Goal: Communication & Community: Answer question/provide support

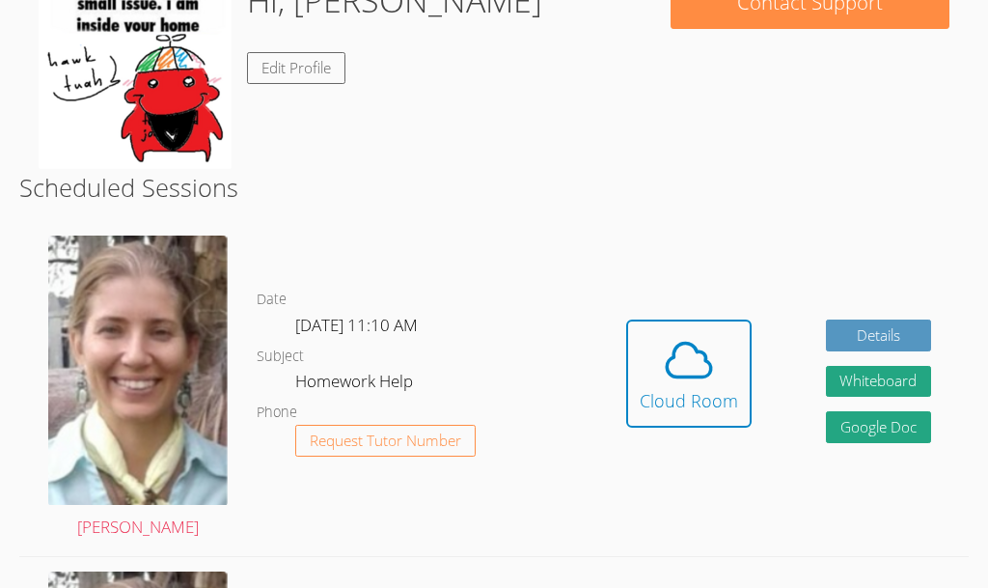
scroll to position [364, 0]
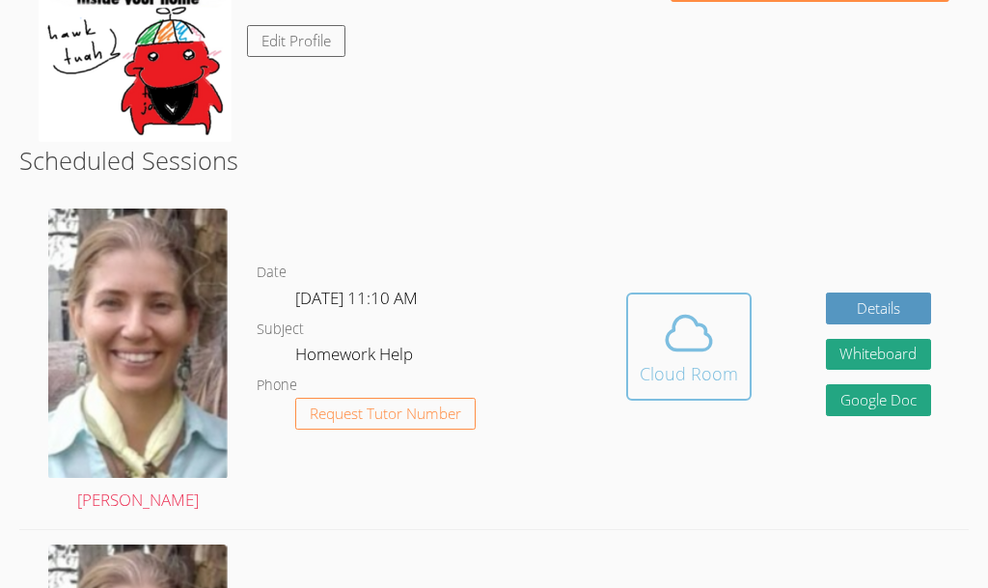
click at [654, 350] on span at bounding box center [689, 333] width 98 height 54
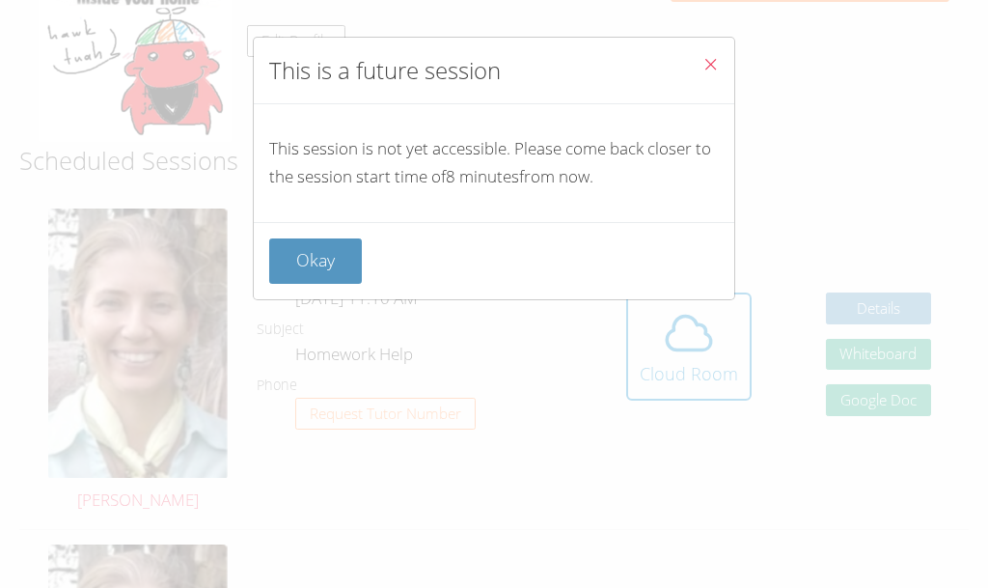
click at [326, 289] on div "Okay" at bounding box center [494, 260] width 481 height 77
click at [326, 276] on button "Okay" at bounding box center [315, 260] width 93 height 45
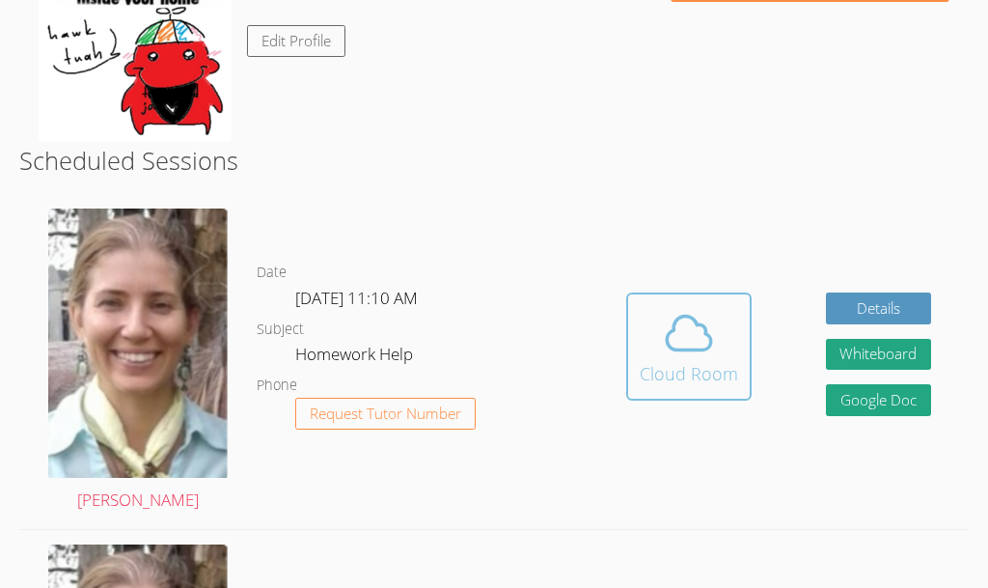
click at [644, 345] on span at bounding box center [689, 333] width 98 height 54
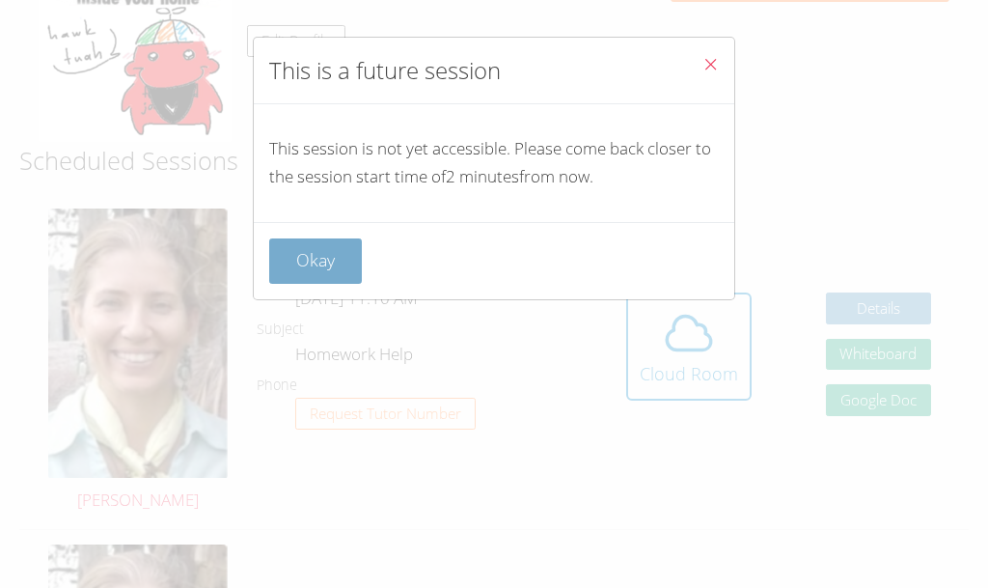
click at [305, 249] on button "Okay" at bounding box center [315, 260] width 93 height 45
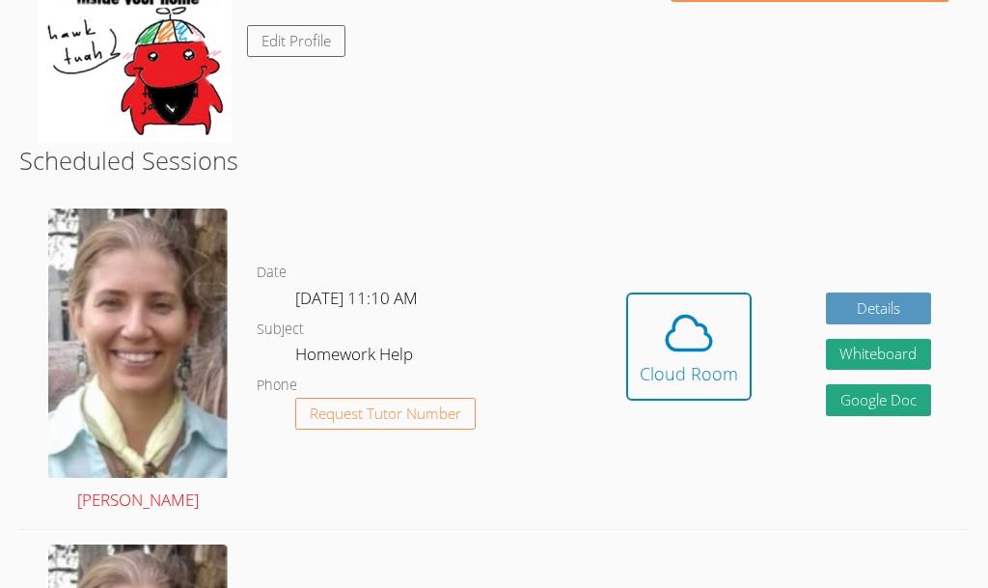
click at [184, 343] on img at bounding box center [138, 342] width 180 height 269
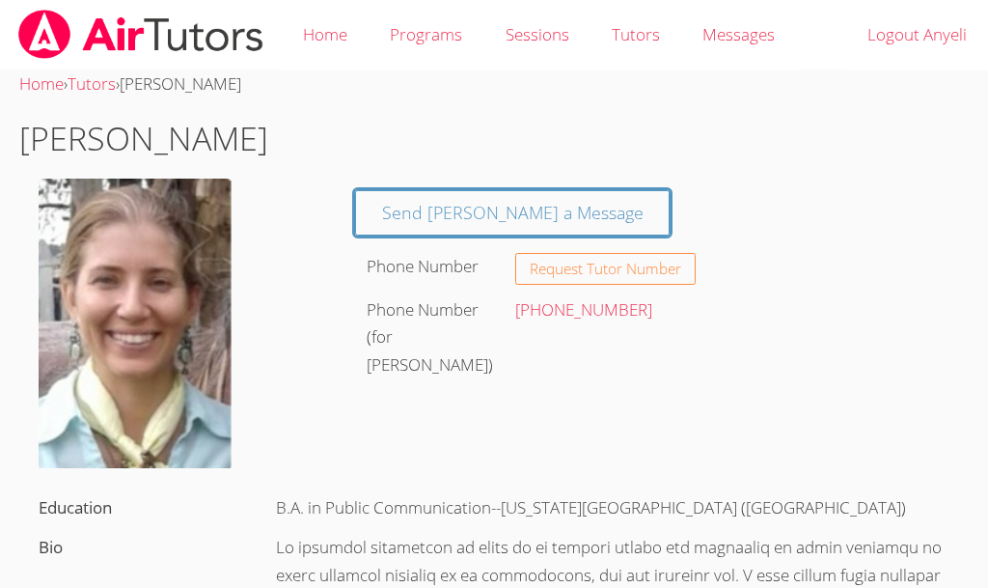
scroll to position [364, 0]
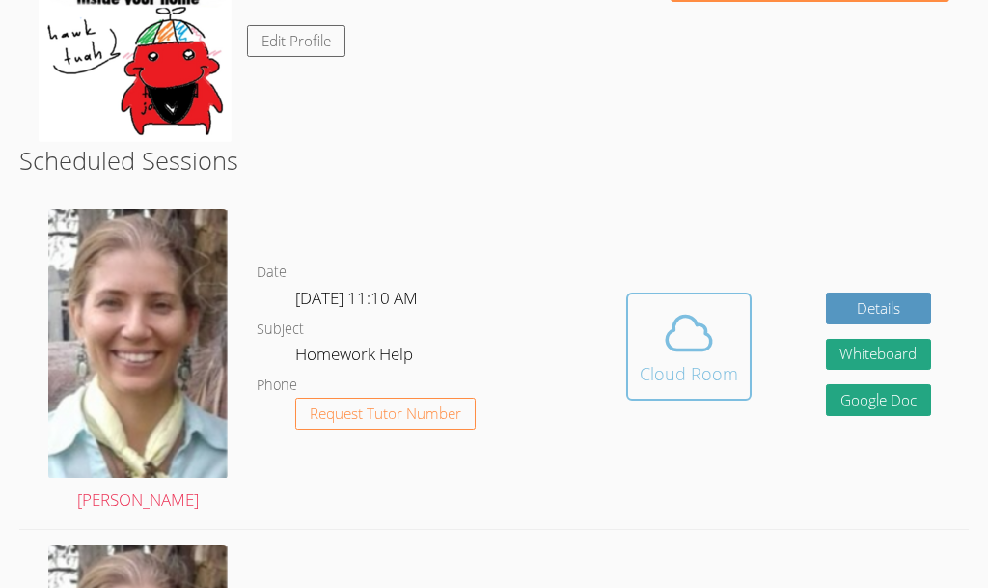
click at [692, 314] on icon at bounding box center [689, 333] width 54 height 54
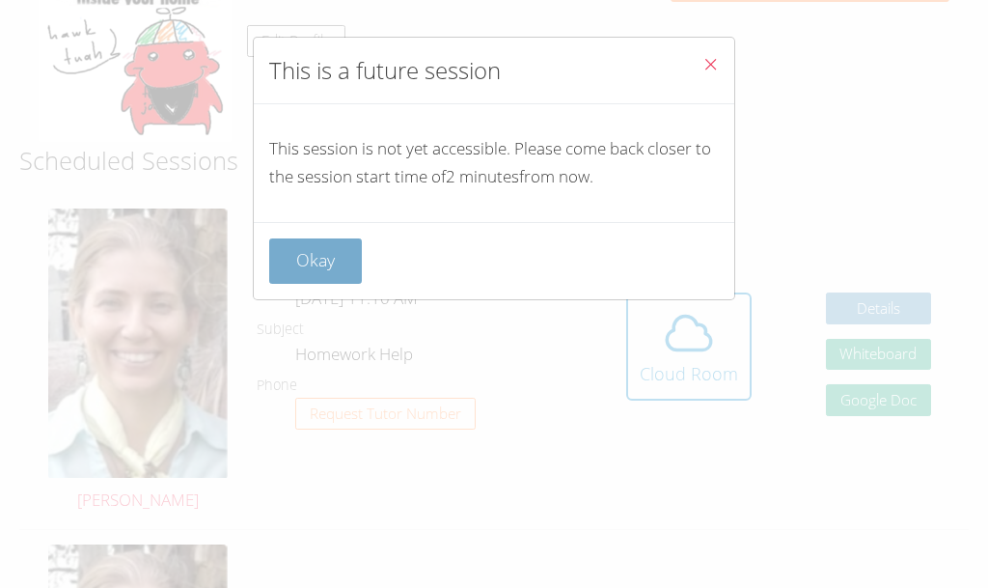
click at [327, 243] on button "Okay" at bounding box center [315, 260] width 93 height 45
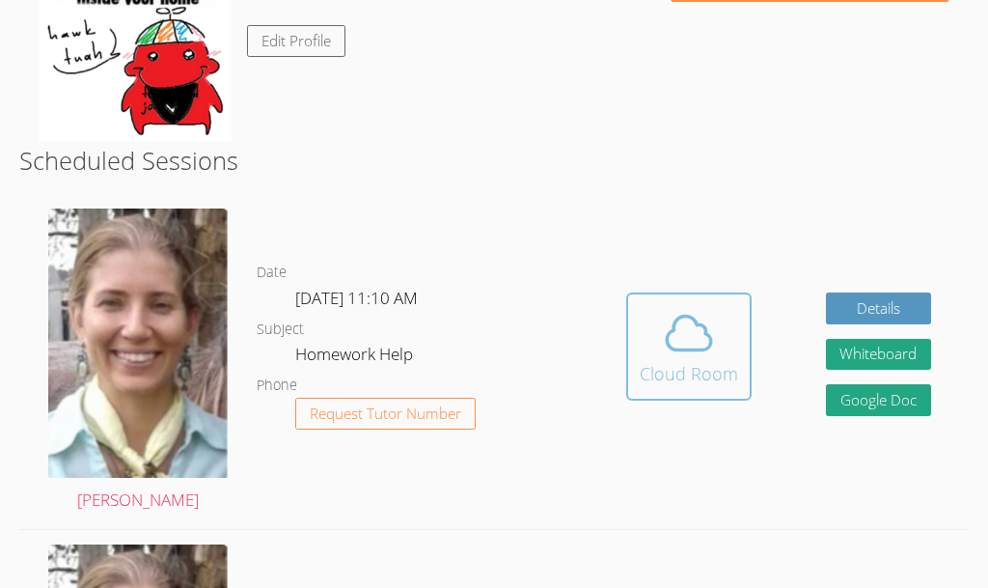
click at [692, 366] on div "Cloud Room" at bounding box center [689, 373] width 98 height 27
click at [687, 346] on icon at bounding box center [689, 333] width 54 height 54
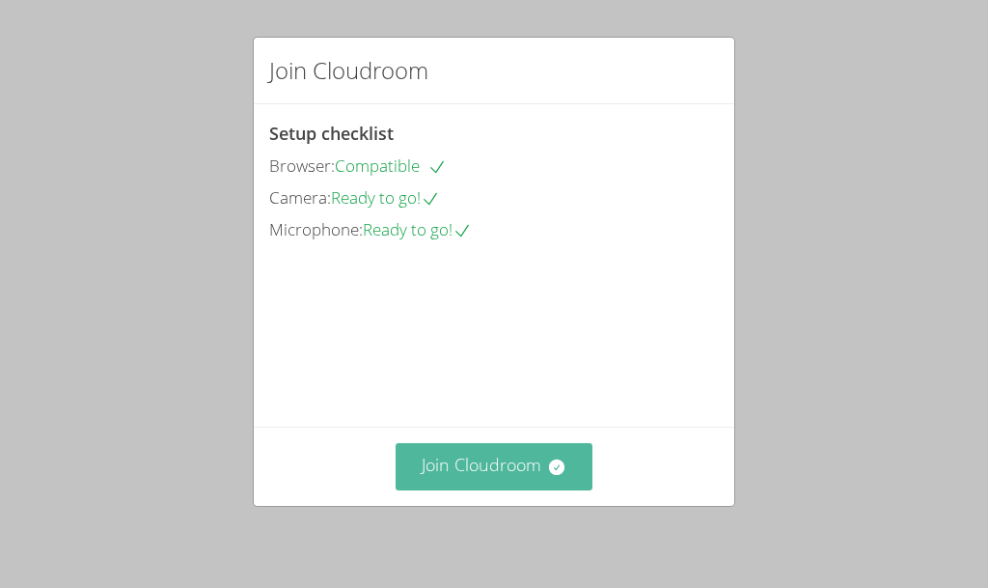
click at [531, 455] on button "Join Cloudroom" at bounding box center [495, 466] width 198 height 47
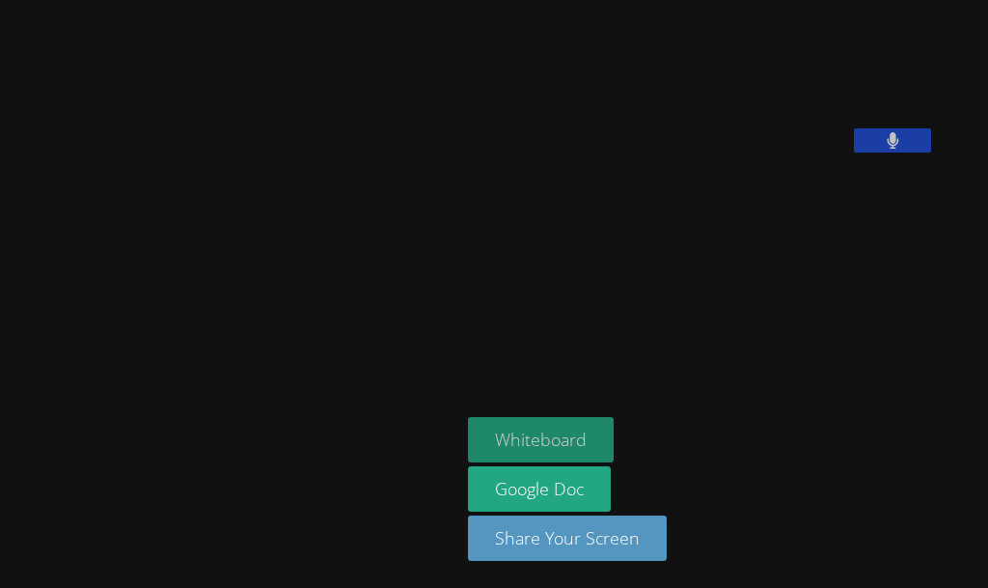
click at [489, 424] on button "Whiteboard" at bounding box center [541, 439] width 146 height 45
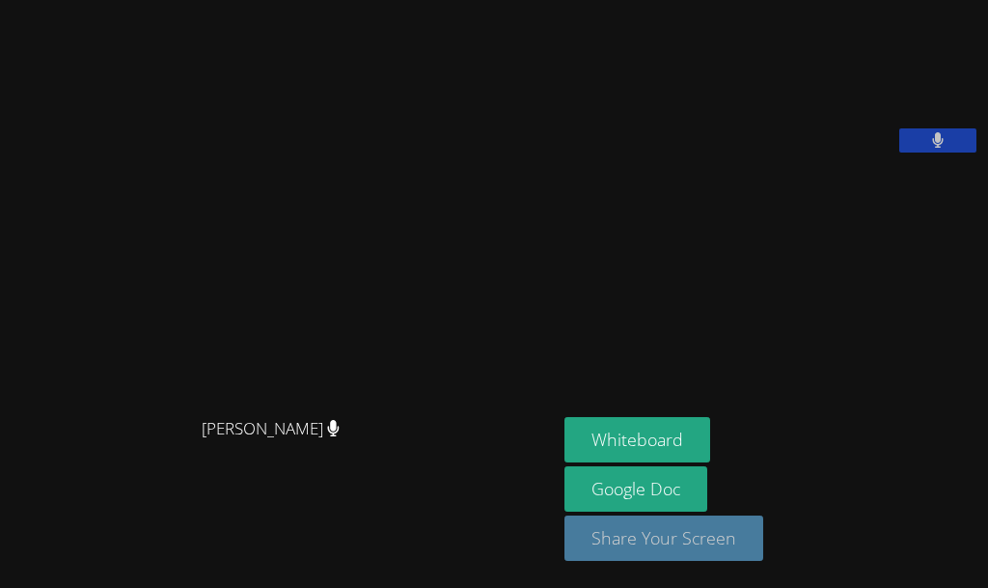
click at [664, 533] on button "Share Your Screen" at bounding box center [664, 537] width 199 height 45
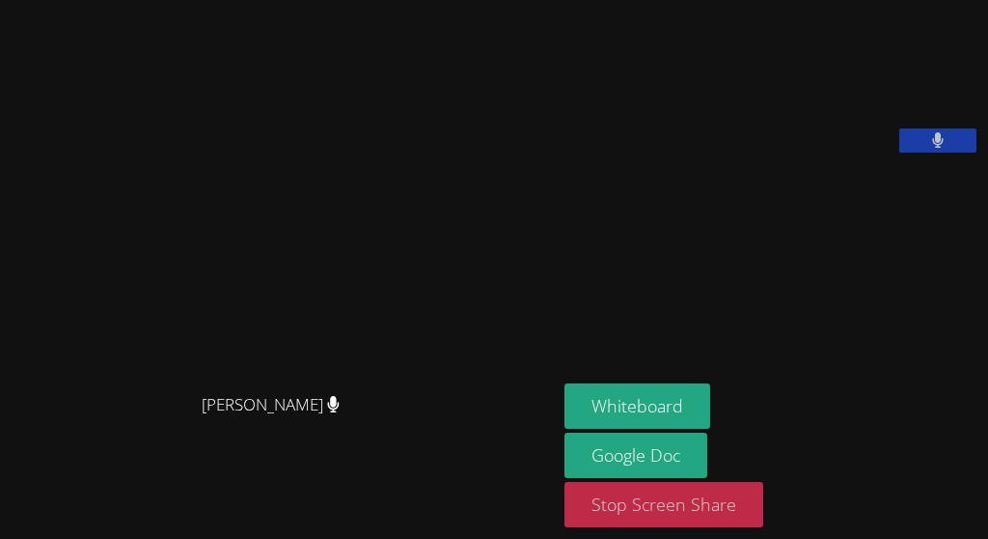
click at [647, 503] on button "Stop Screen Share" at bounding box center [664, 504] width 199 height 45
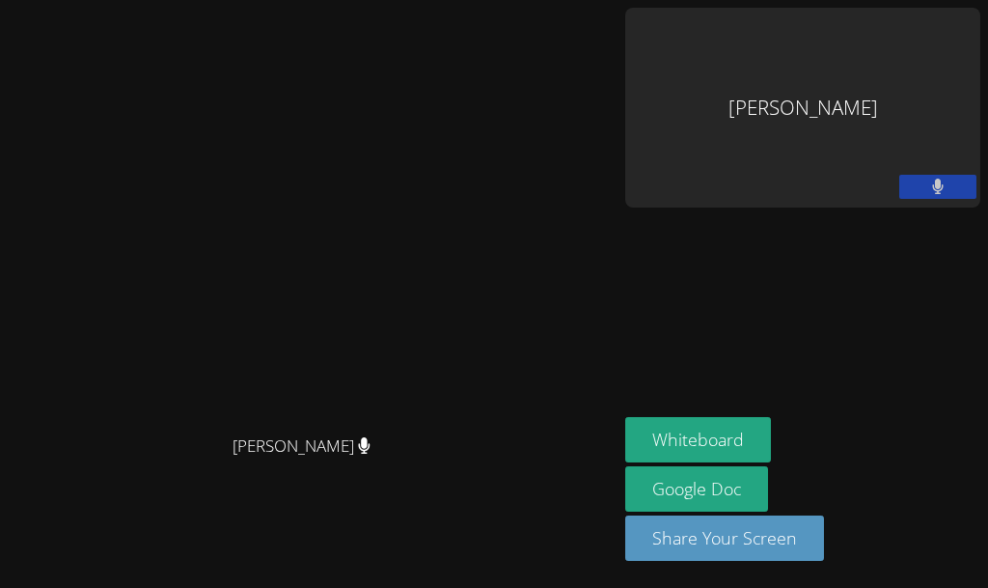
click at [610, 553] on div "Diana Andrade Diana Andrade" at bounding box center [309, 294] width 602 height 572
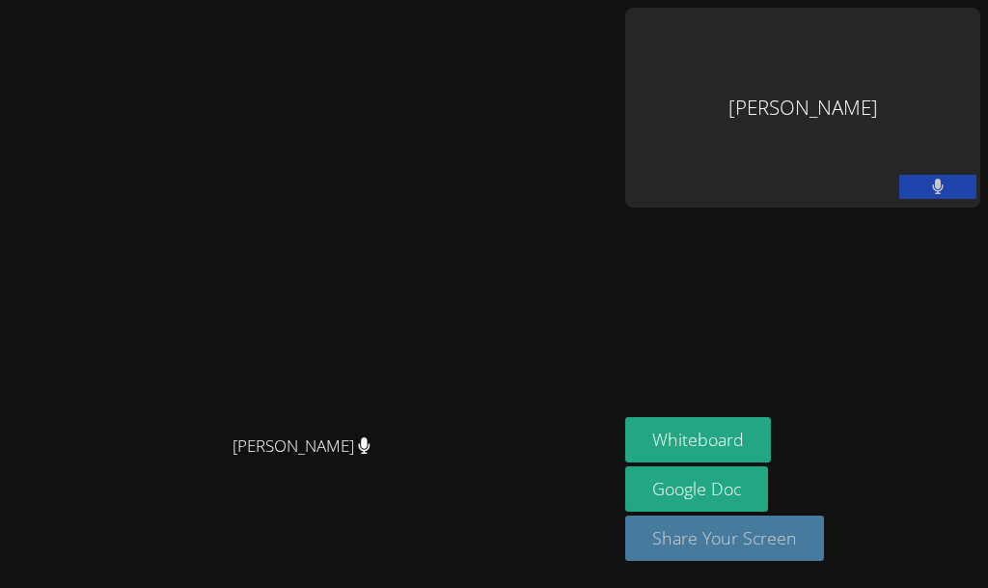
click at [824, 550] on button "Share Your Screen" at bounding box center [724, 537] width 199 height 45
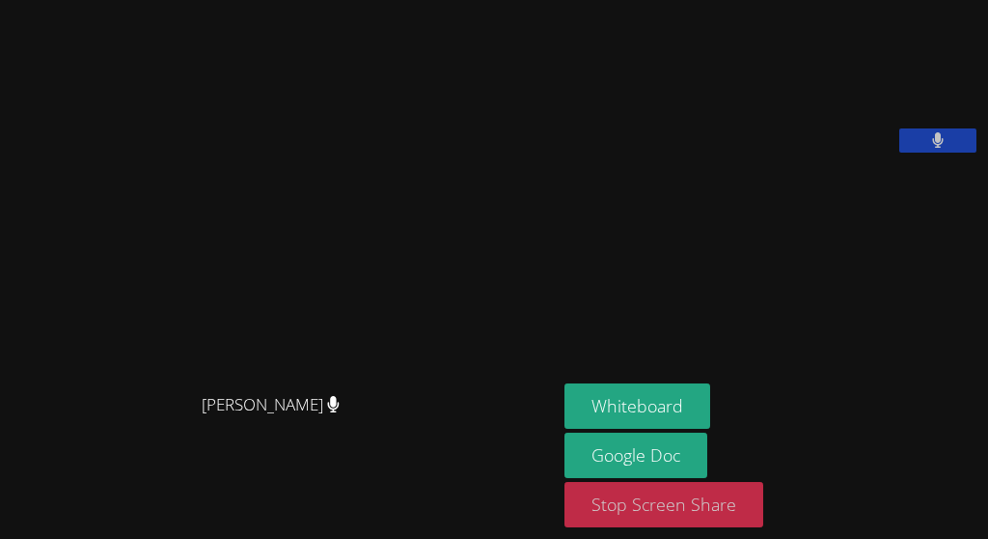
click at [649, 502] on button "Stop Screen Share" at bounding box center [664, 504] width 199 height 45
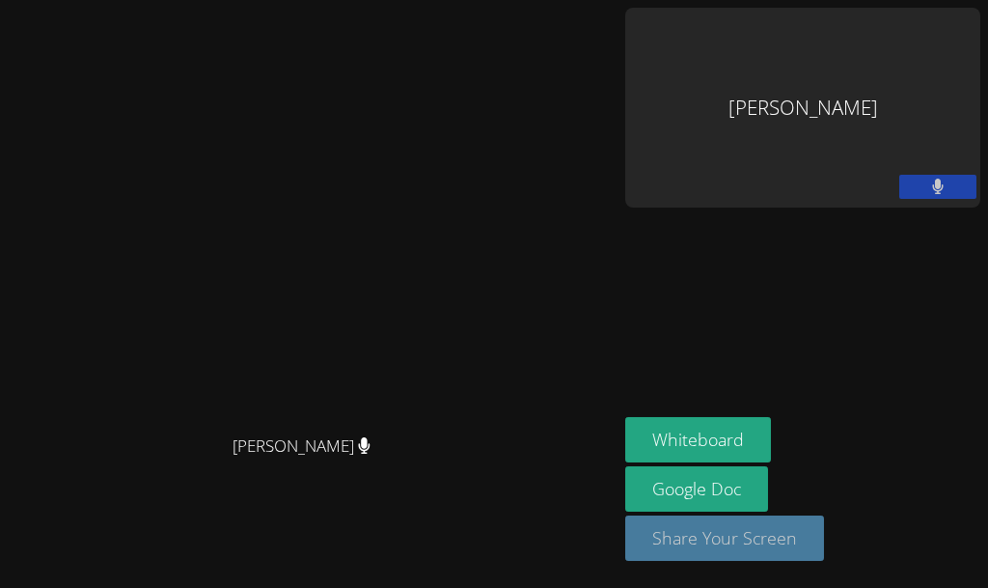
click at [824, 539] on button "Share Your Screen" at bounding box center [724, 537] width 199 height 45
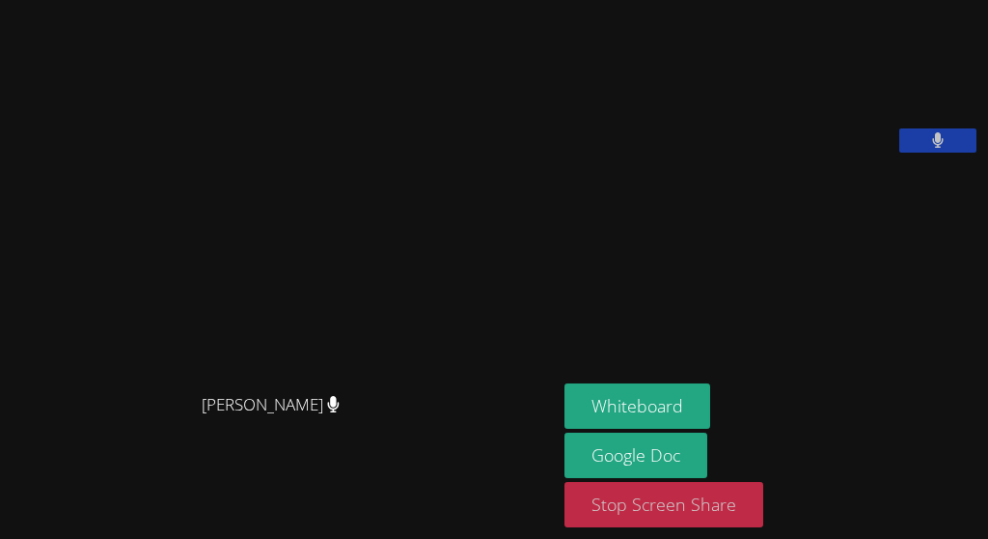
click at [721, 504] on button "Stop Screen Share" at bounding box center [664, 504] width 199 height 45
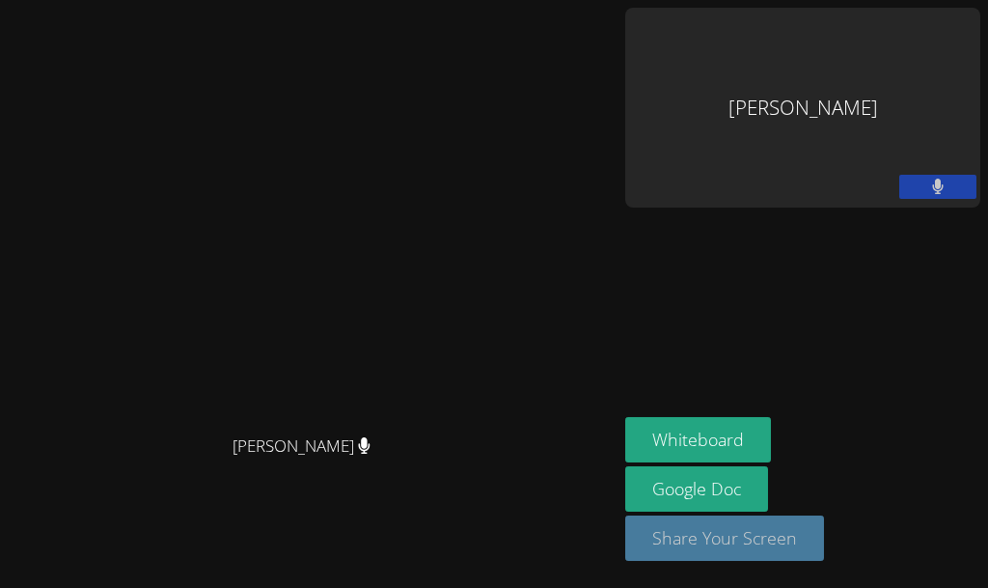
click at [824, 548] on button "Share Your Screen" at bounding box center [724, 537] width 199 height 45
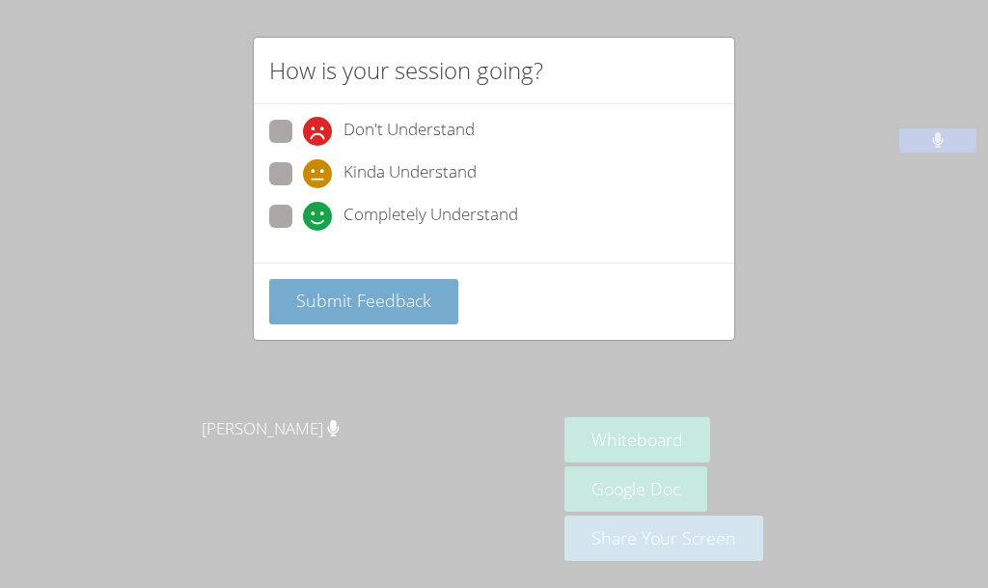
click at [409, 294] on span "Submit Feedback" at bounding box center [363, 300] width 135 height 23
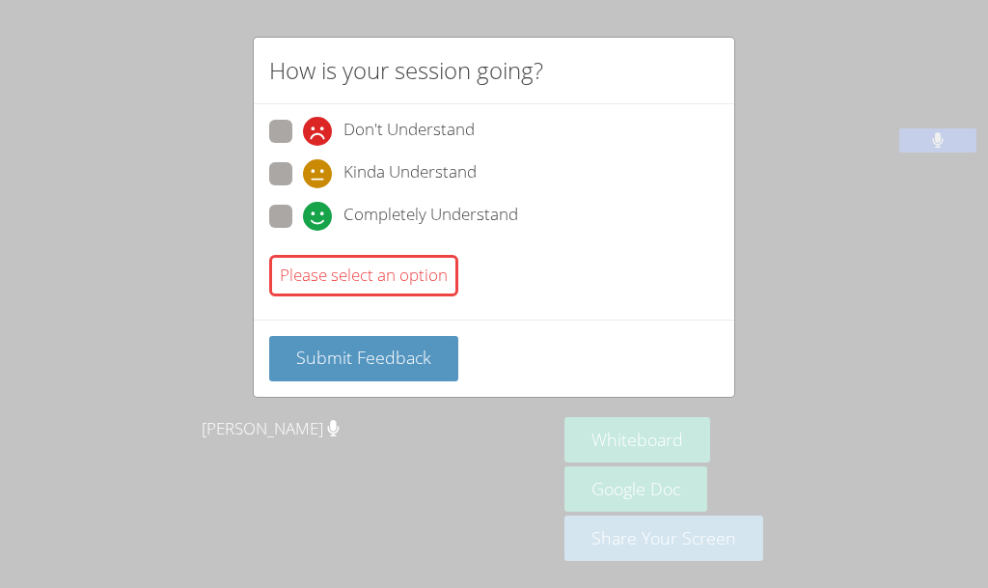
click at [303, 231] on span at bounding box center [303, 231] width 0 height 0
click at [303, 220] on input "Completely Understand" at bounding box center [311, 213] width 16 height 16
radio input "true"
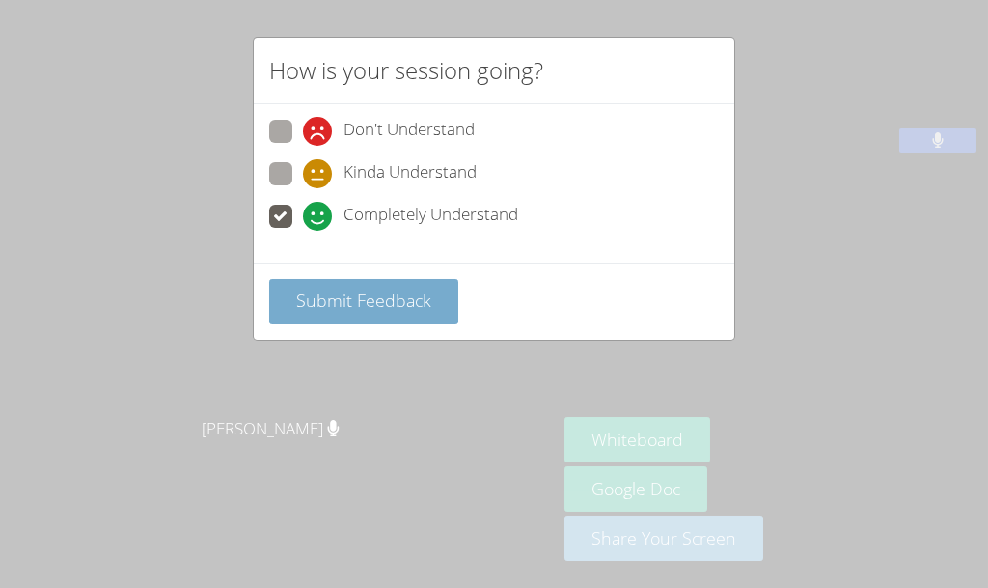
click at [408, 298] on span "Submit Feedback" at bounding box center [363, 300] width 135 height 23
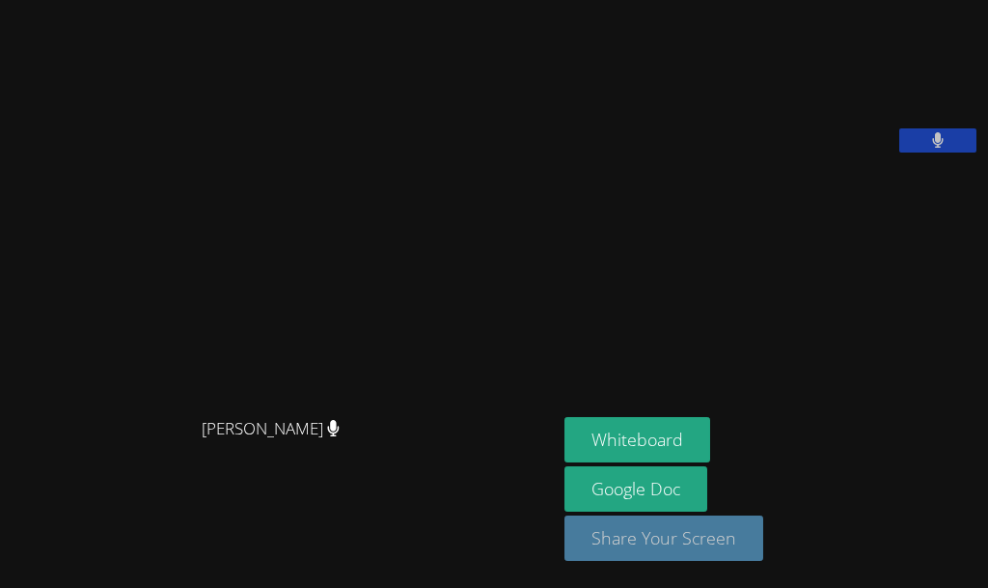
click at [707, 527] on button "Share Your Screen" at bounding box center [664, 537] width 199 height 45
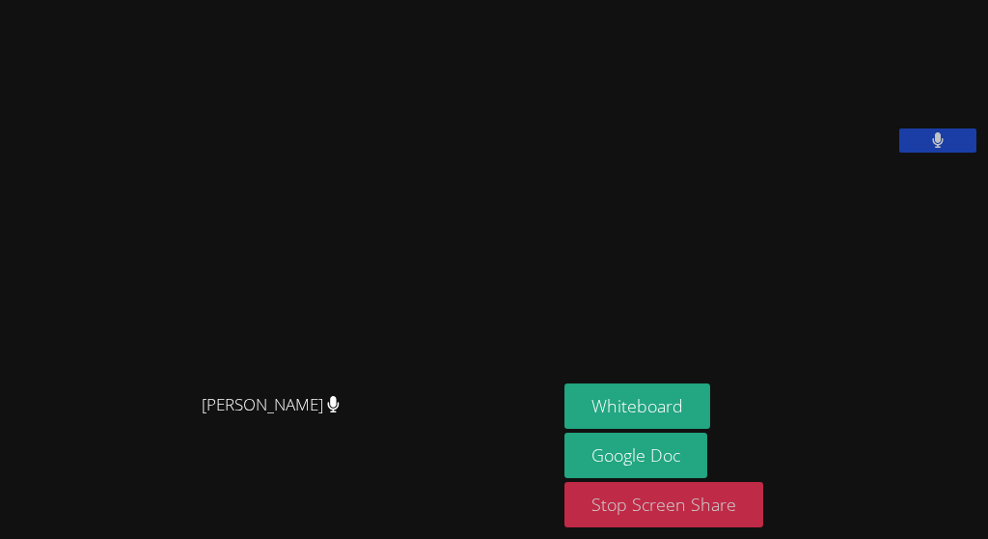
click at [669, 497] on button "Stop Screen Share" at bounding box center [664, 504] width 199 height 45
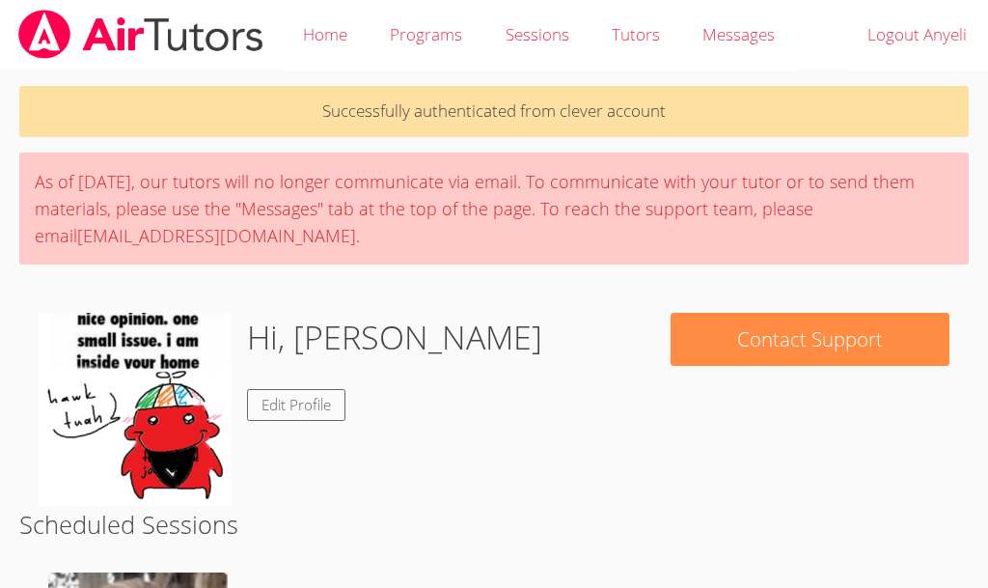
scroll to position [364, 0]
